Goal: Navigation & Orientation: Find specific page/section

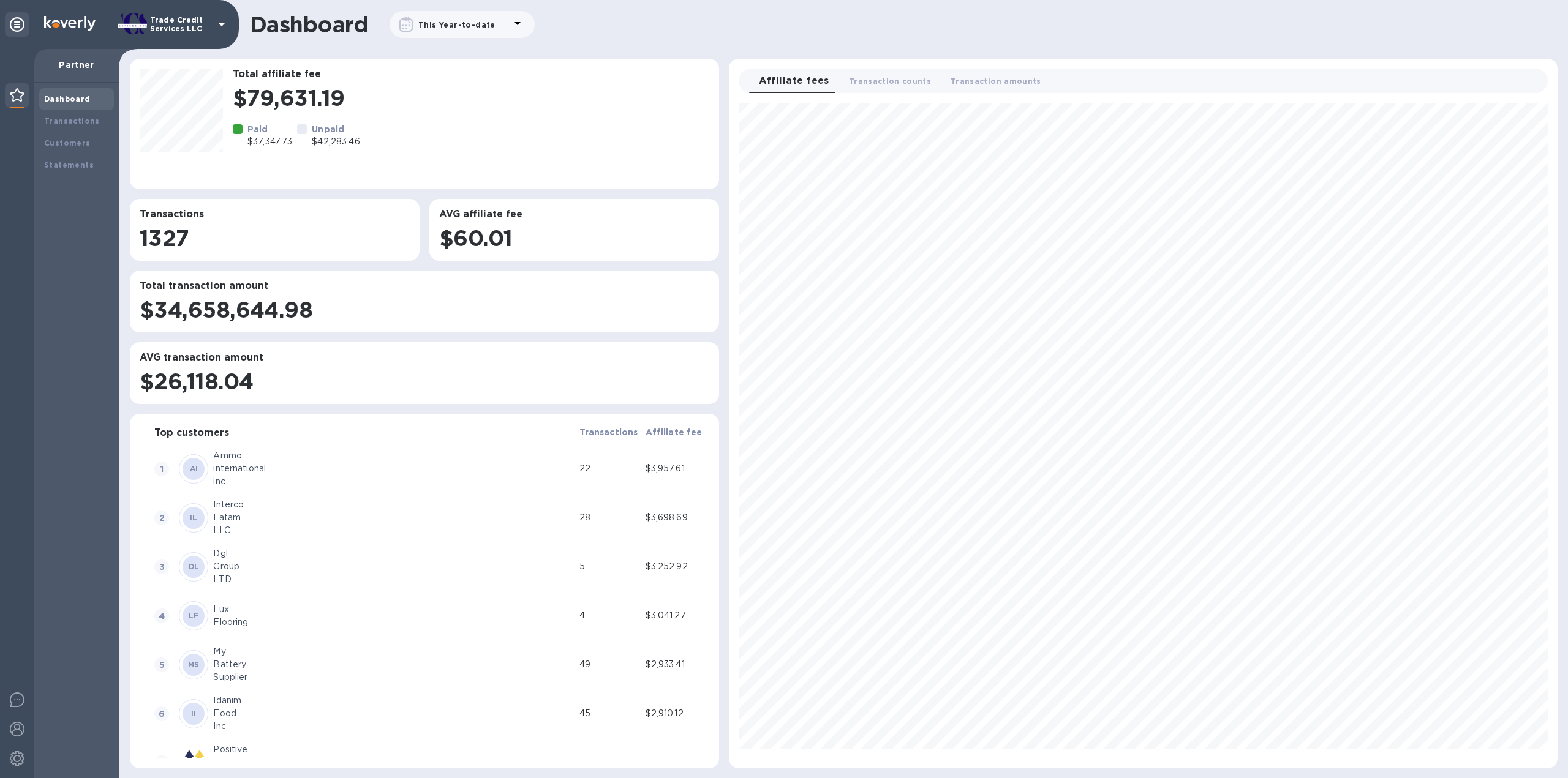
scroll to position [655, 818]
click at [74, 103] on b "Dashboard" at bounding box center [67, 99] width 47 height 10
click at [73, 114] on div "Transactions" at bounding box center [76, 122] width 75 height 22
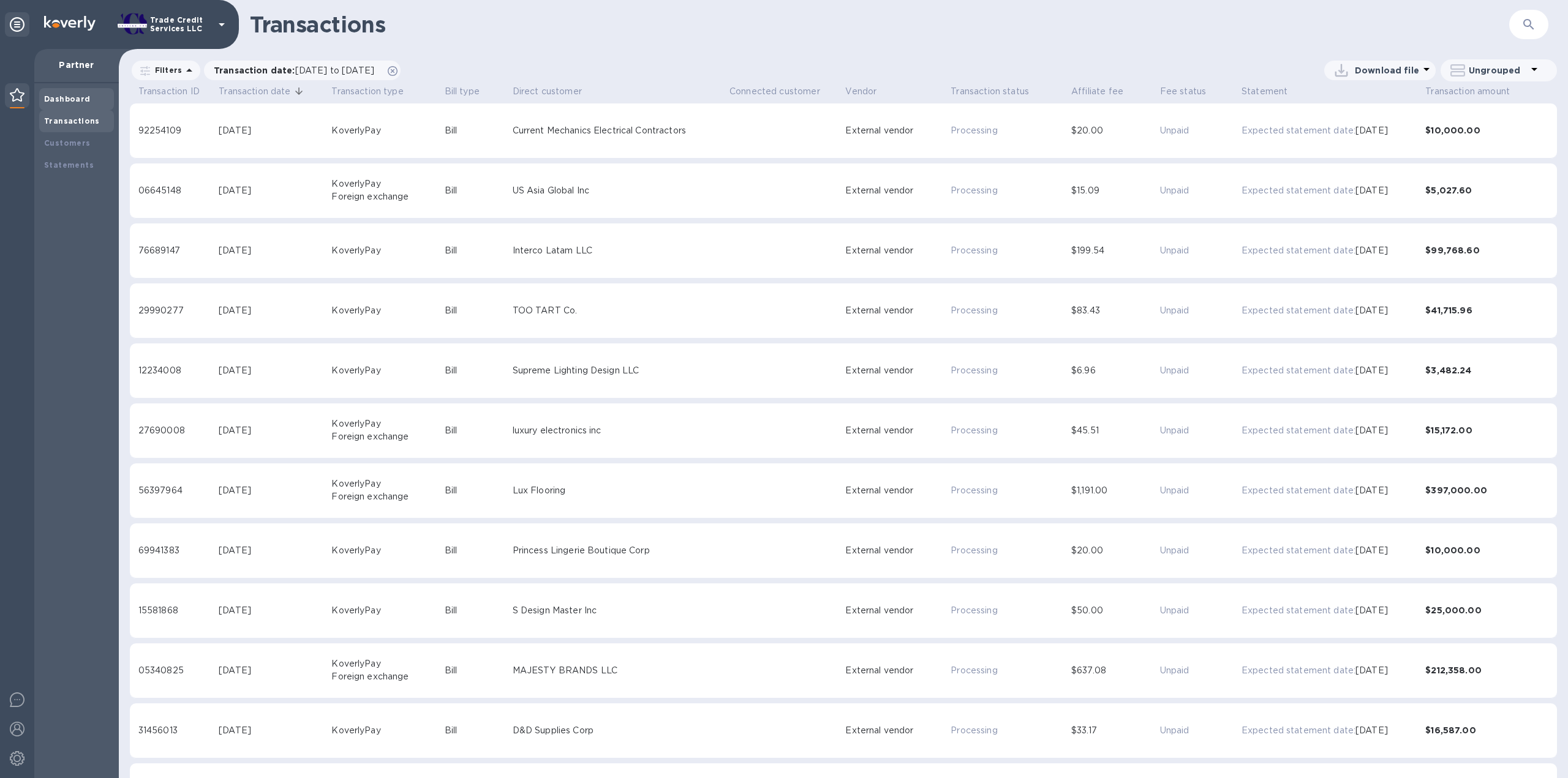
click at [76, 101] on b "Dashboard" at bounding box center [67, 99] width 47 height 10
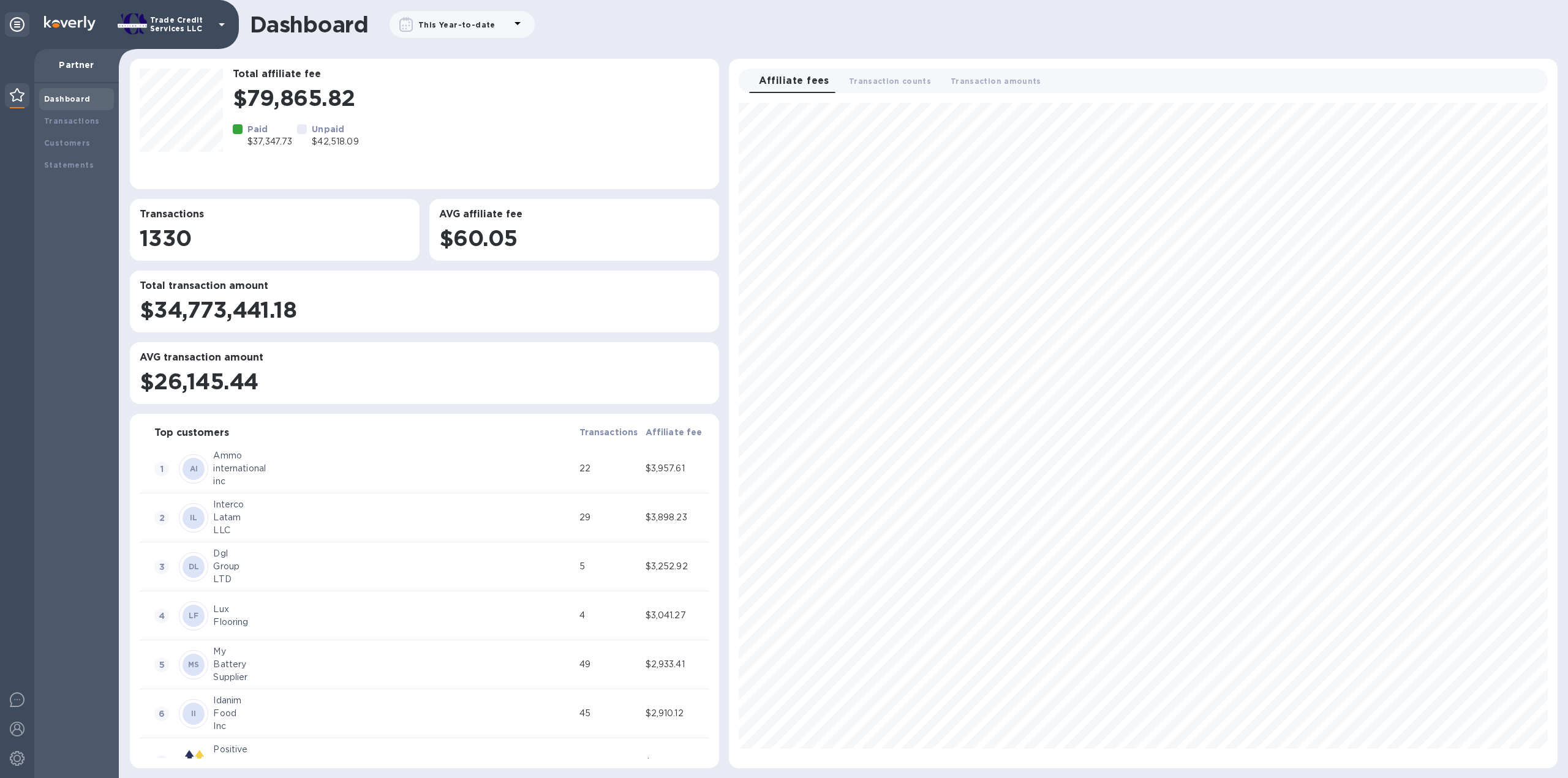
scroll to position [655, 818]
click at [57, 123] on b "Transactions" at bounding box center [72, 121] width 56 height 10
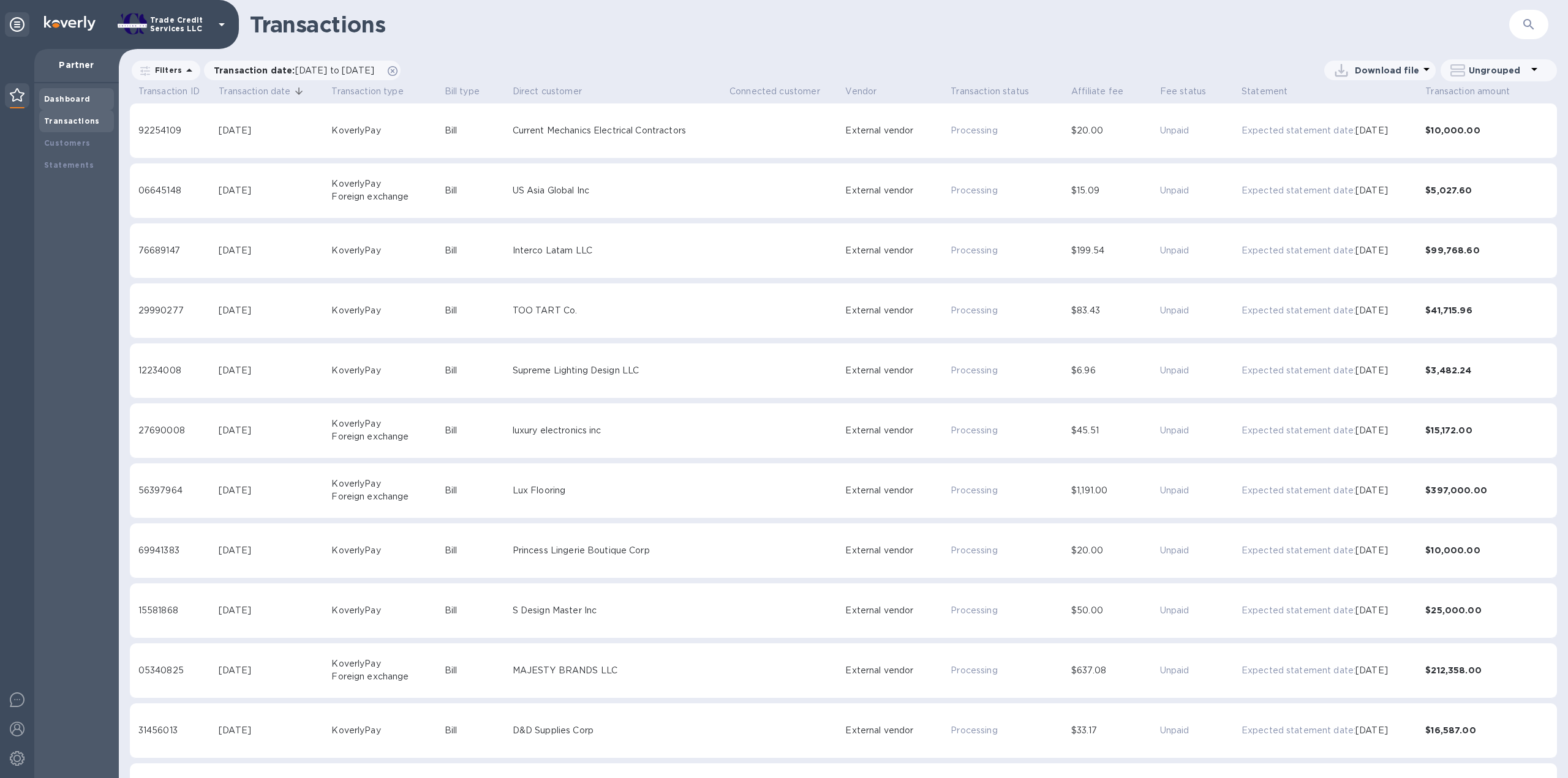
click at [71, 103] on b "Dashboard" at bounding box center [67, 99] width 47 height 10
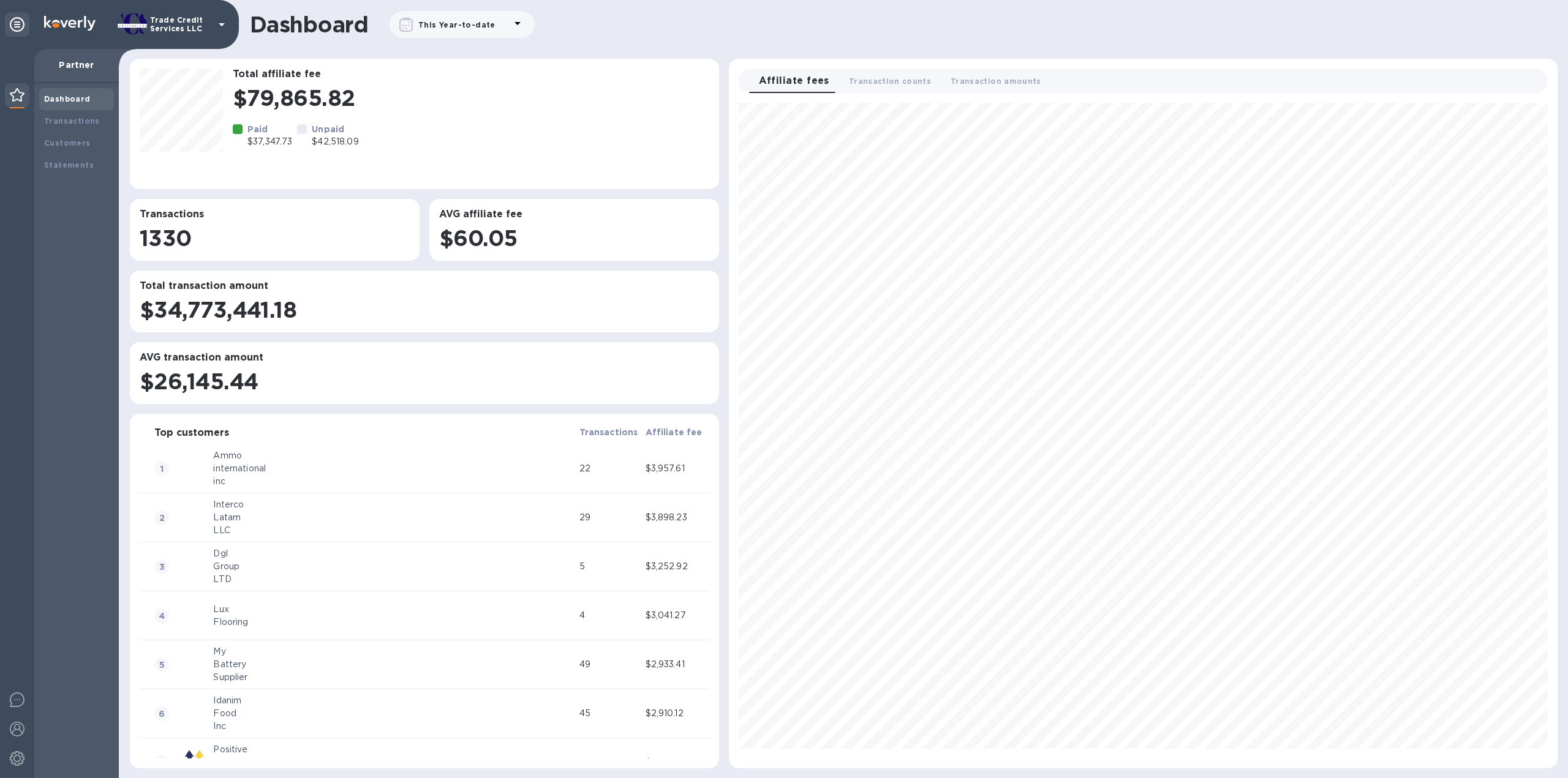
scroll to position [655, 818]
